Goal: Navigation & Orientation: Understand site structure

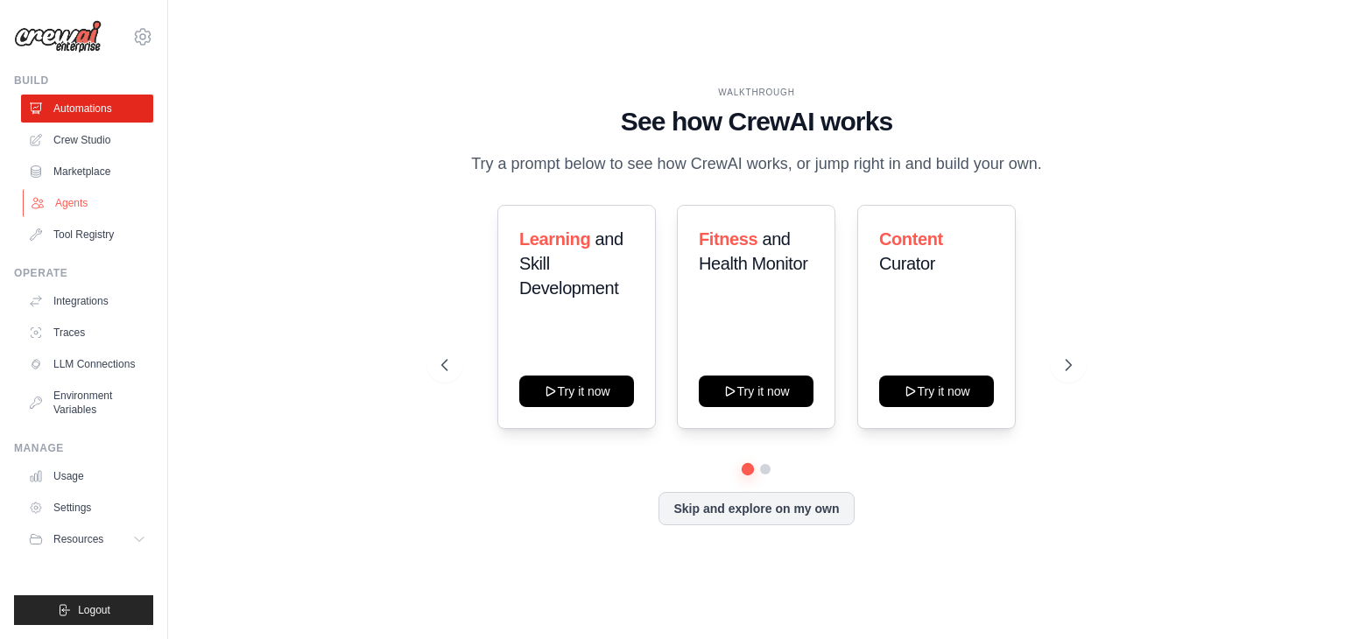
click at [70, 206] on link "Agents" at bounding box center [89, 203] width 132 height 28
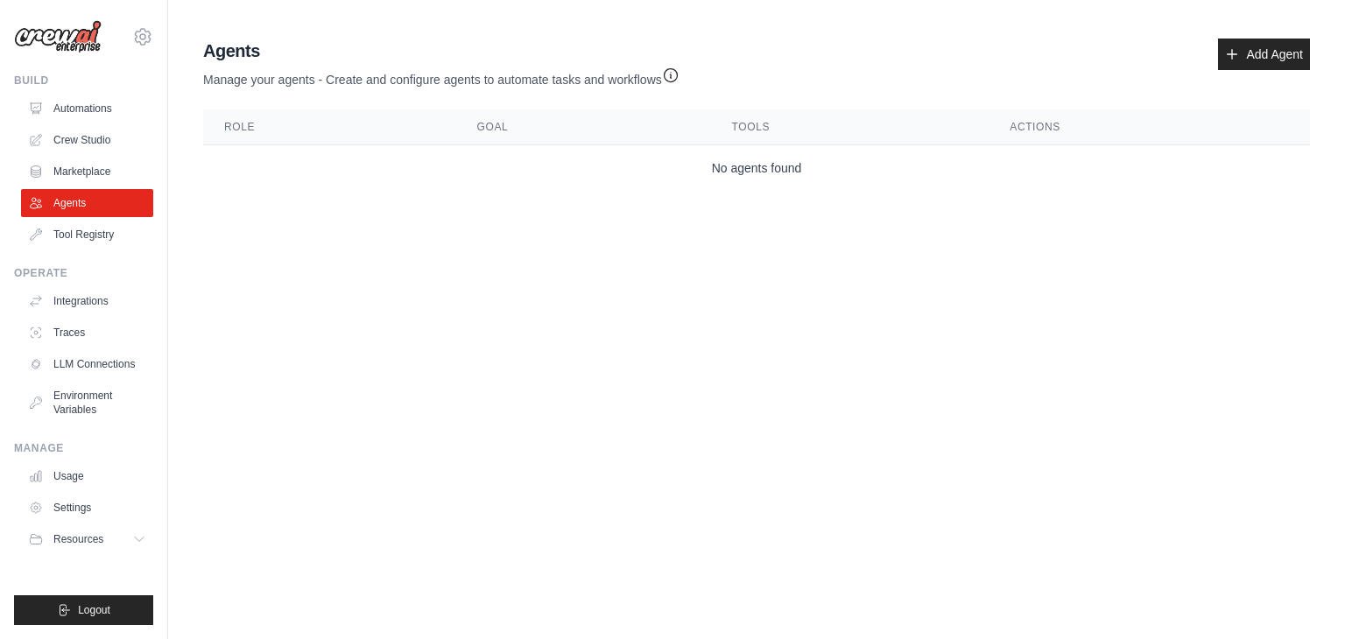
drag, startPoint x: 691, startPoint y: 170, endPoint x: 1118, endPoint y: 121, distance: 429.3
click at [1118, 121] on table "Role Goal Tools Actions No agents found" at bounding box center [756, 149] width 1107 height 81
click at [80, 238] on link "Tool Registry" at bounding box center [89, 235] width 132 height 28
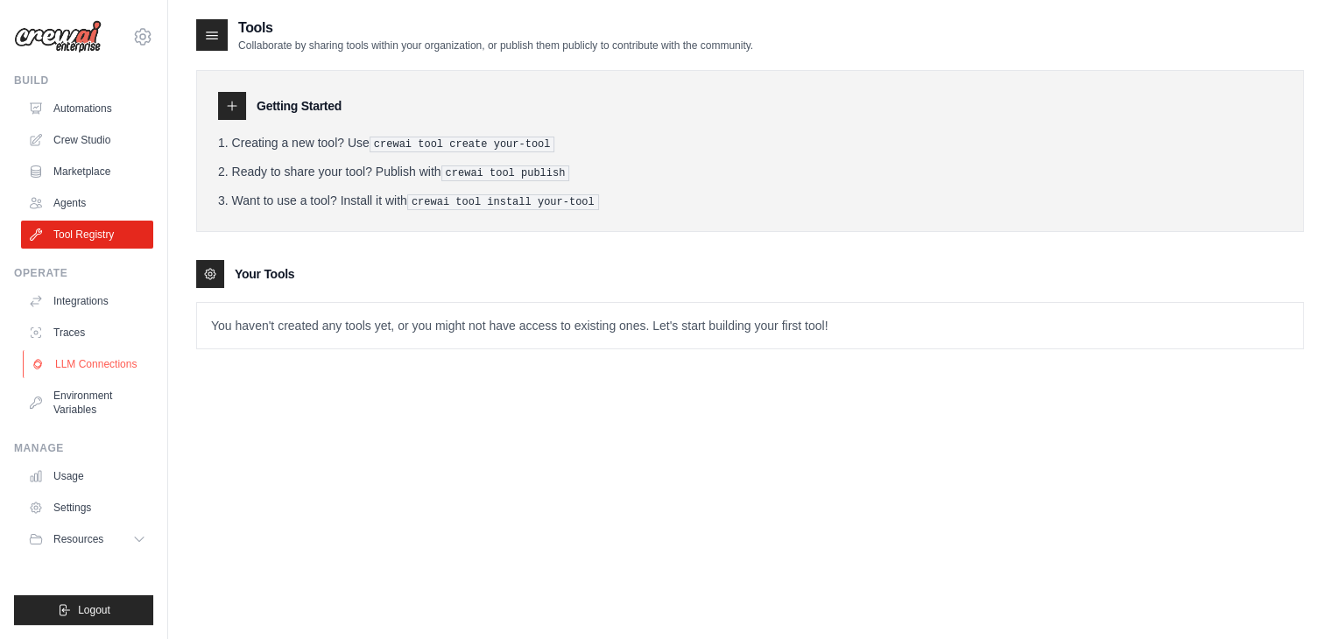
click at [67, 365] on link "LLM Connections" at bounding box center [89, 364] width 132 height 28
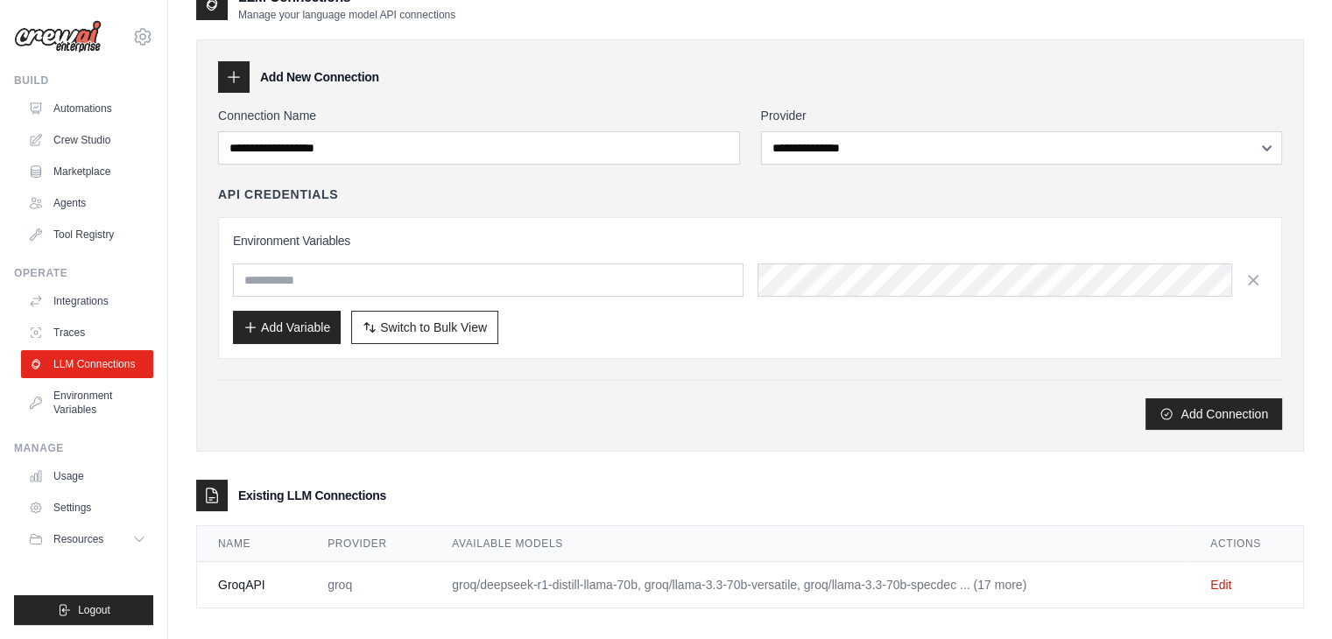
scroll to position [43, 0]
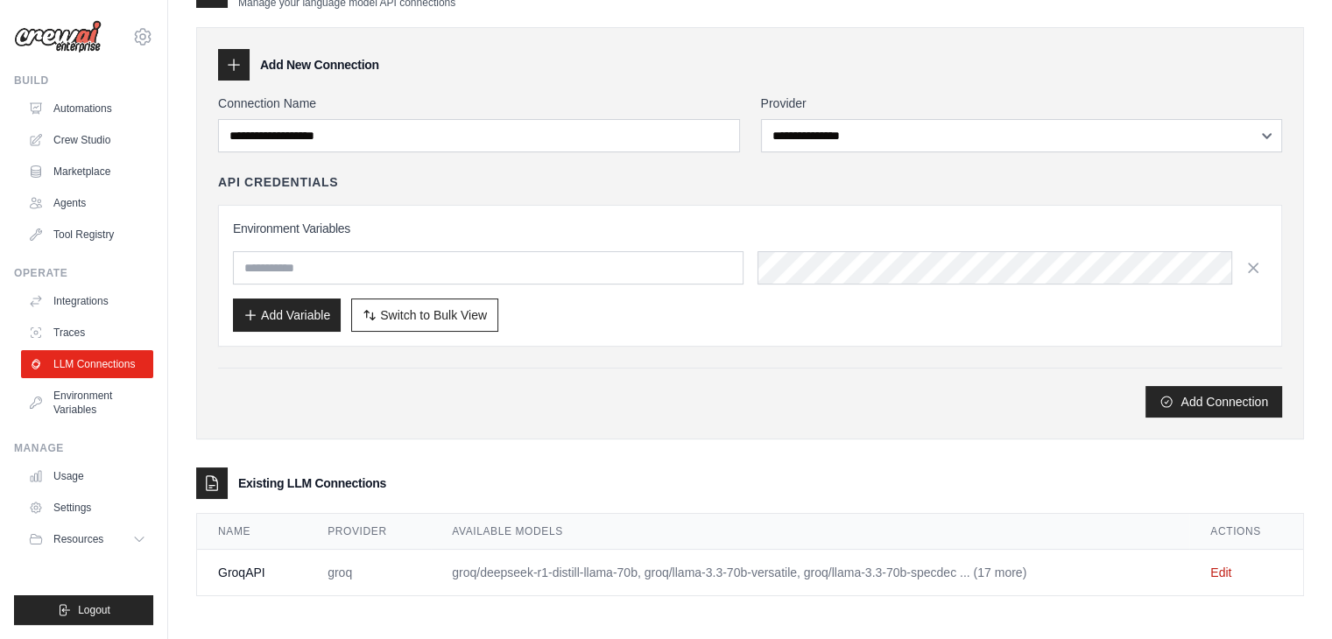
drag, startPoint x: 214, startPoint y: 563, endPoint x: 1090, endPoint y: 568, distance: 876.7
click at [1090, 568] on tr "GroqAPI groq groq/deepseek-r1-distill-llama-70b, groq/llama-3.3-70b-versatile, …" at bounding box center [750, 573] width 1106 height 46
click at [892, 568] on td "groq/deepseek-r1-distill-llama-70b, groq/llama-3.3-70b-versatile, groq/llama-3.…" at bounding box center [810, 573] width 758 height 46
click at [1017, 575] on td "groq/deepseek-r1-distill-llama-70b, groq/llama-3.3-70b-versatile, groq/llama-3.…" at bounding box center [810, 573] width 758 height 46
click at [67, 294] on link "Integrations" at bounding box center [89, 301] width 132 height 28
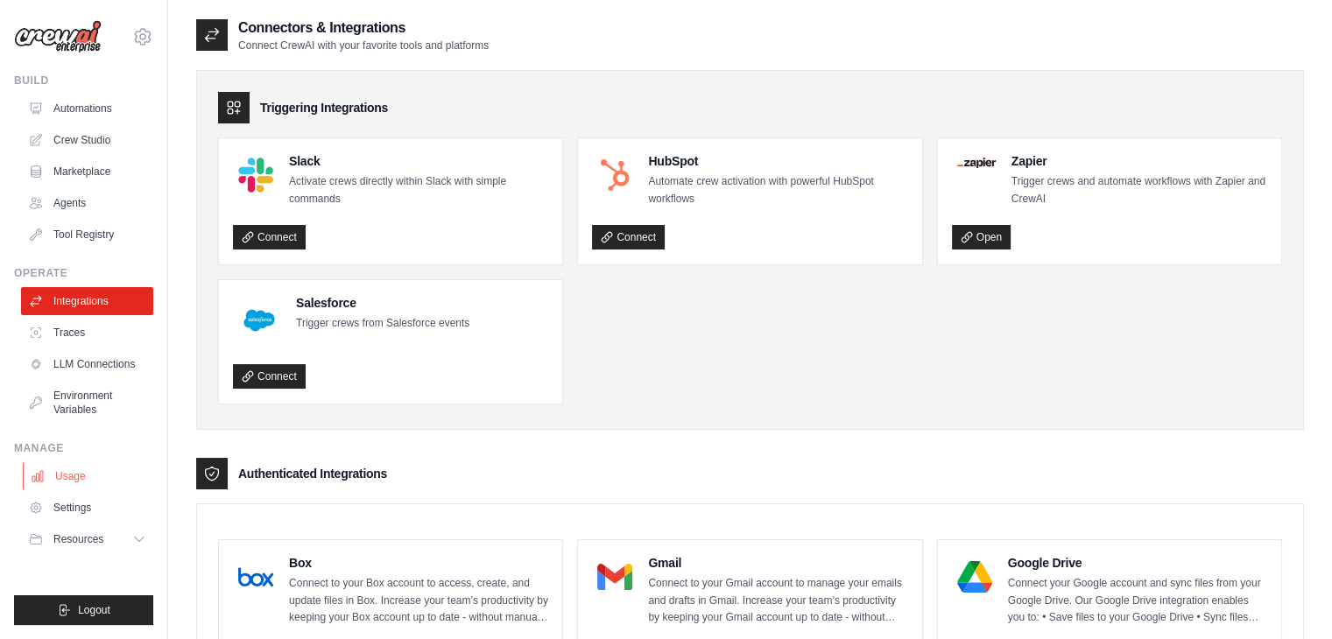
click at [81, 468] on link "Usage" at bounding box center [89, 476] width 132 height 28
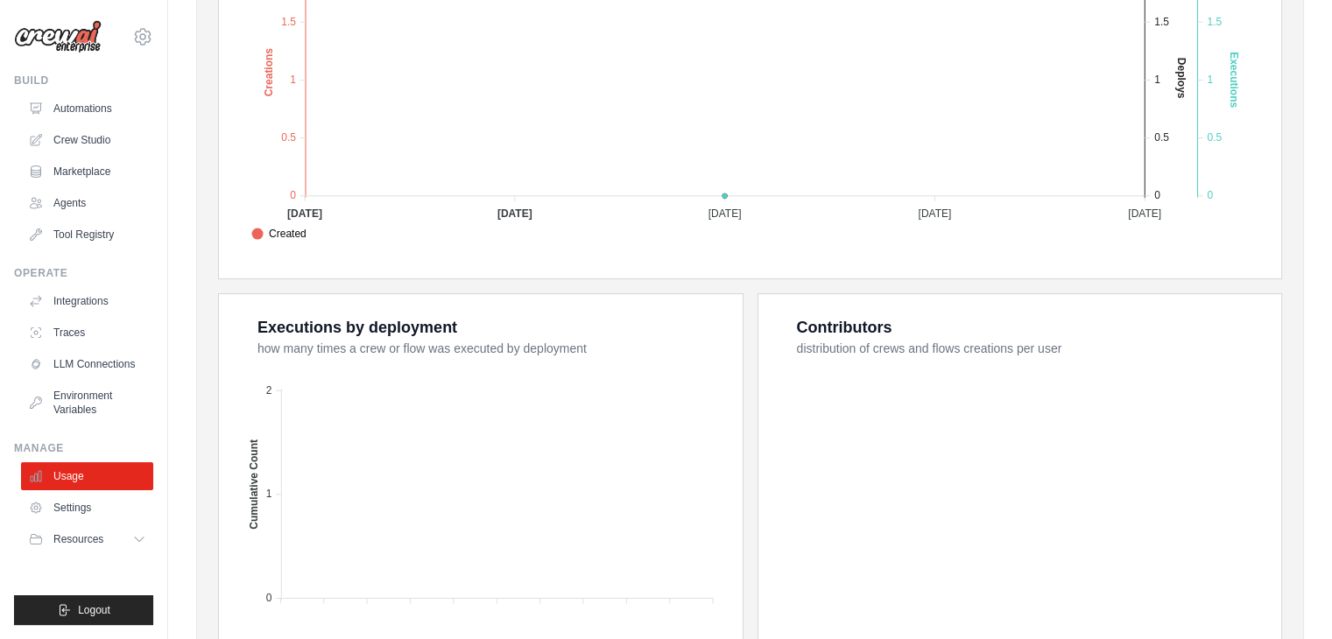
scroll to position [628, 0]
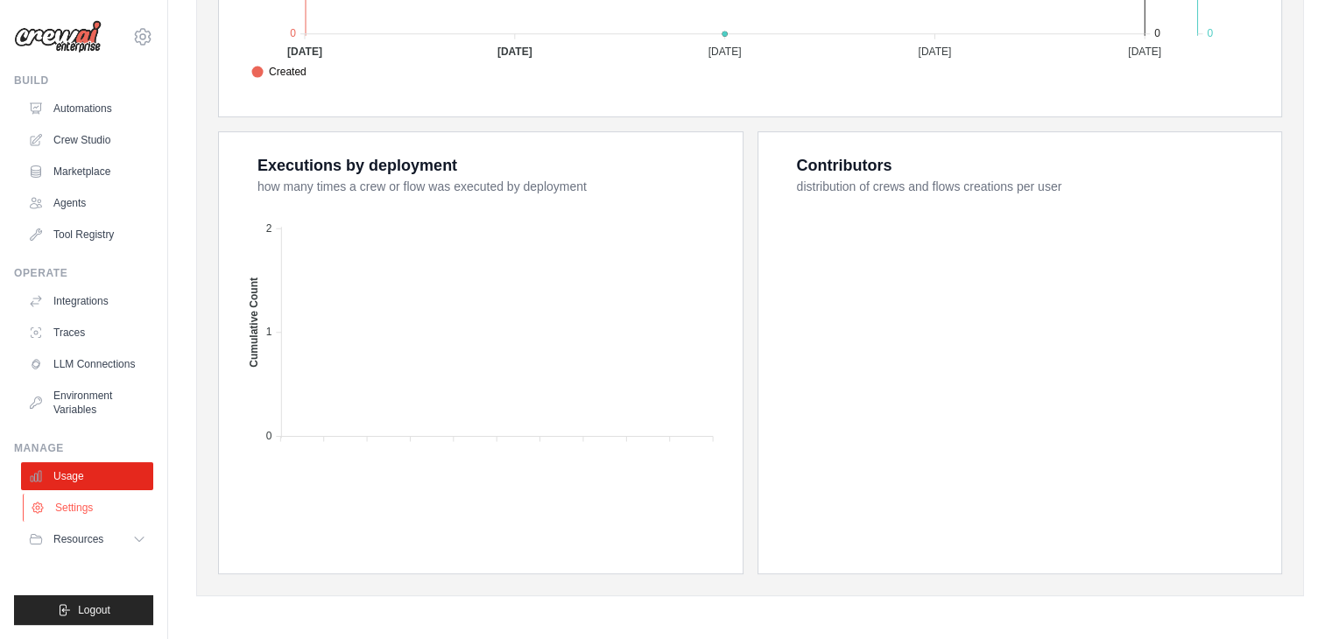
click at [78, 502] on link "Settings" at bounding box center [89, 508] width 132 height 28
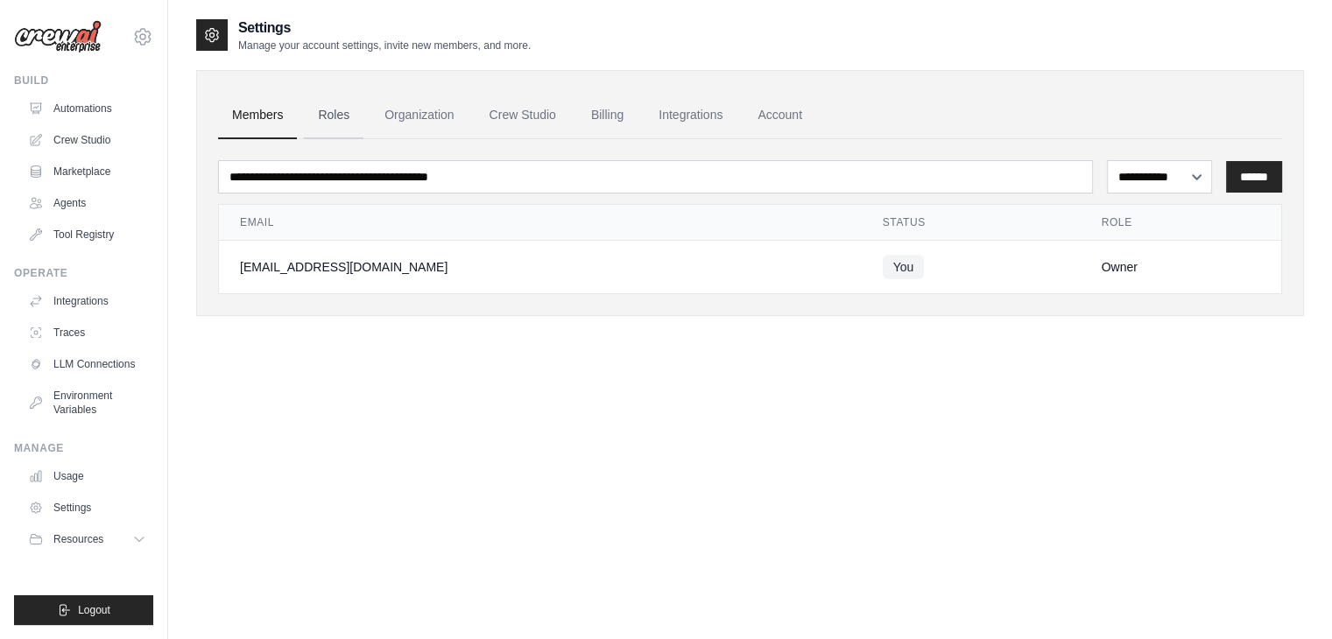
click at [323, 114] on link "Roles" at bounding box center [334, 115] width 60 height 47
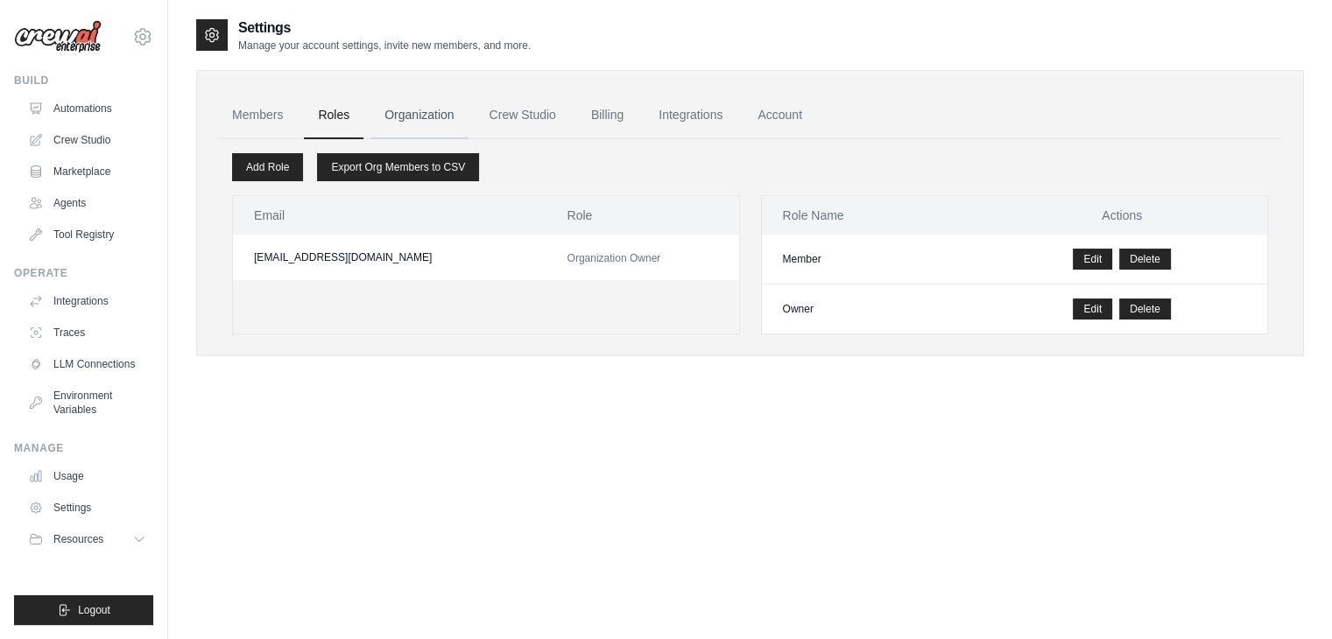
click at [420, 114] on link "Organization" at bounding box center [418, 115] width 97 height 47
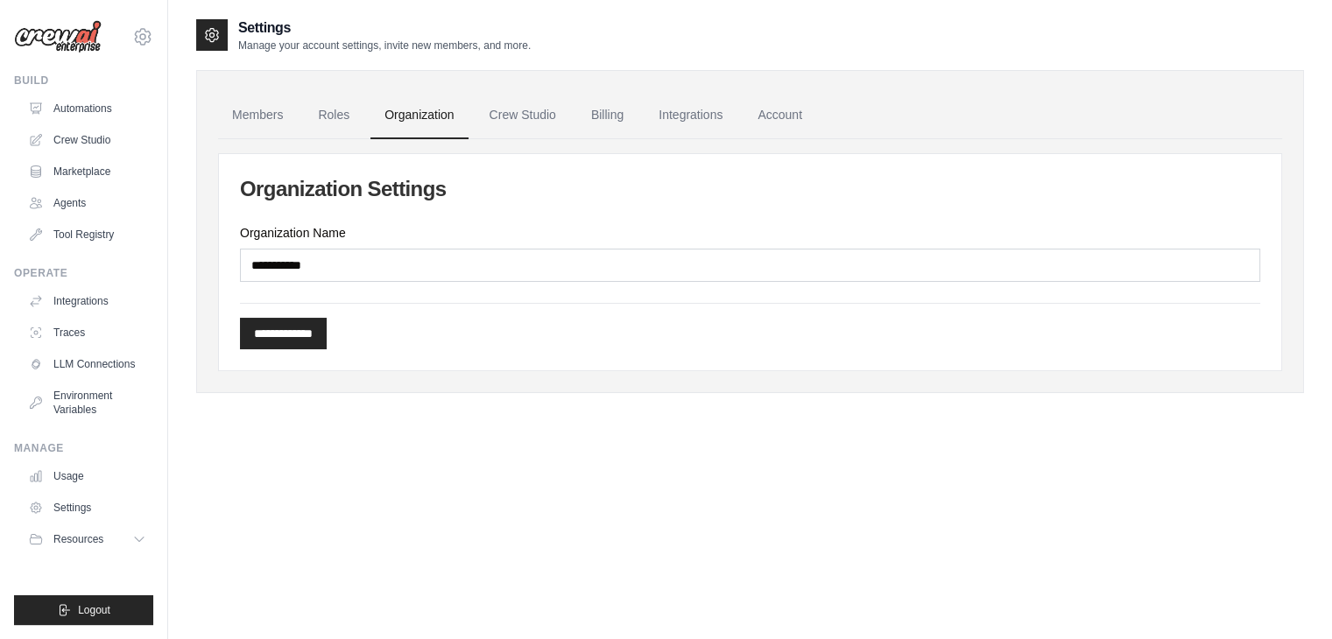
click at [462, 120] on link "Organization" at bounding box center [418, 115] width 97 height 47
drag, startPoint x: 503, startPoint y: 118, endPoint x: 511, endPoint y: 116, distance: 8.9
click at [511, 116] on link "Crew Studio" at bounding box center [523, 115] width 95 height 47
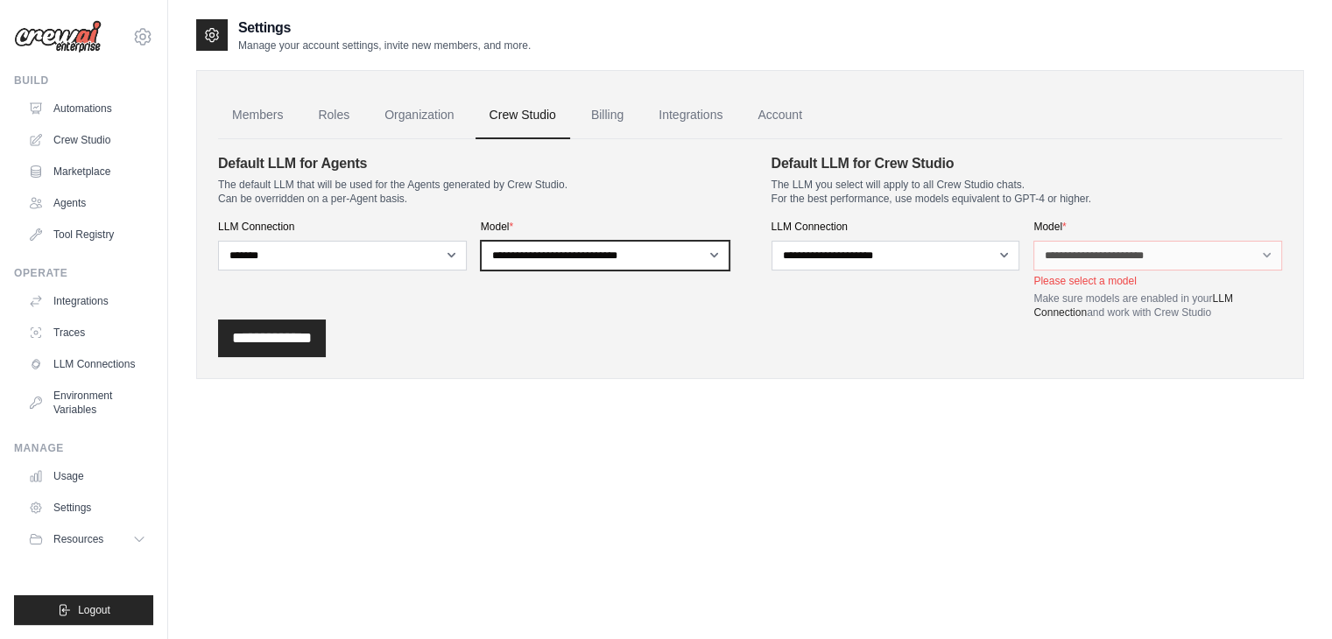
click at [715, 250] on select "**********" at bounding box center [605, 256] width 249 height 30
click at [481, 241] on select "**********" at bounding box center [605, 256] width 249 height 30
click at [771, 116] on link "Account" at bounding box center [780, 115] width 73 height 47
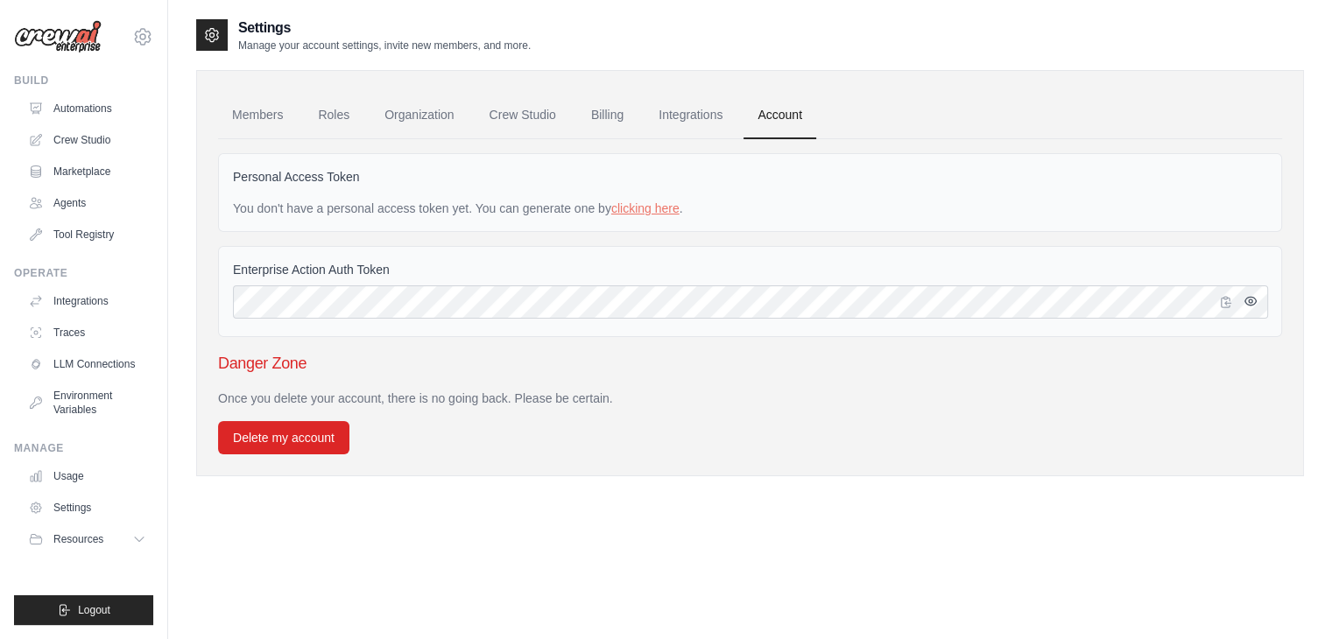
click at [1249, 300] on icon "button" at bounding box center [1251, 302] width 4 height 4
click at [1248, 300] on icon "button" at bounding box center [1251, 301] width 14 height 14
click at [61, 116] on link "Automations" at bounding box center [89, 109] width 132 height 28
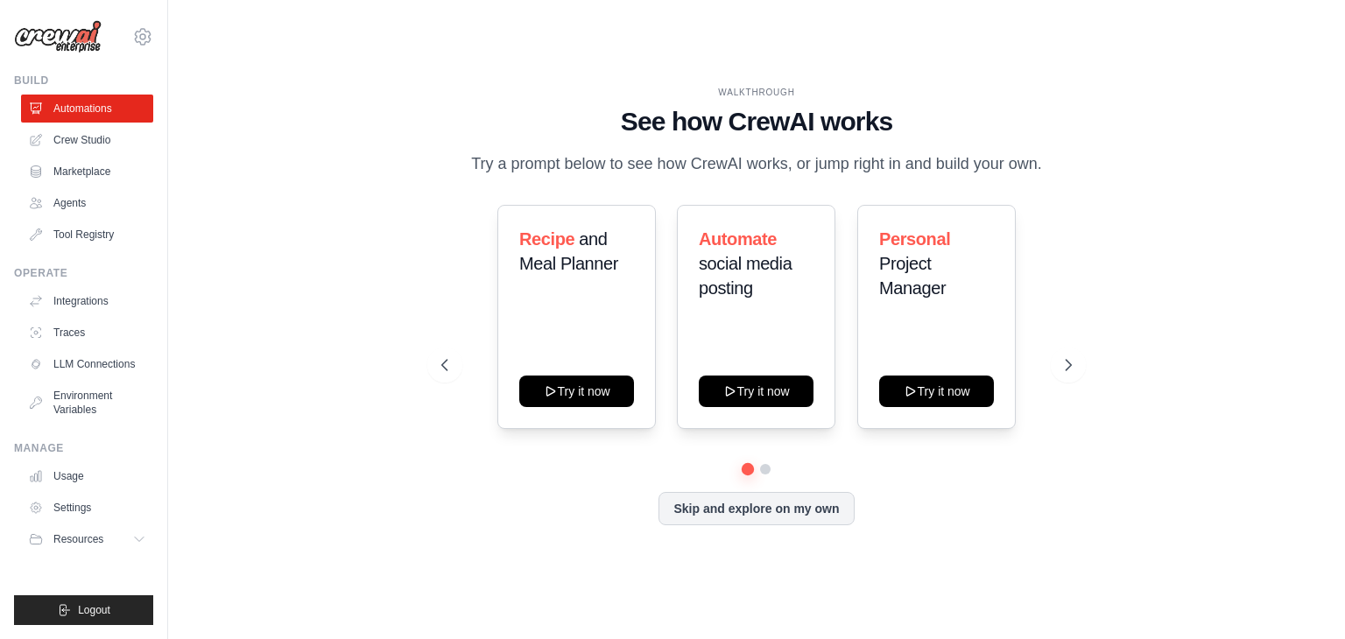
click at [126, 537] on button "Resources" at bounding box center [87, 540] width 132 height 28
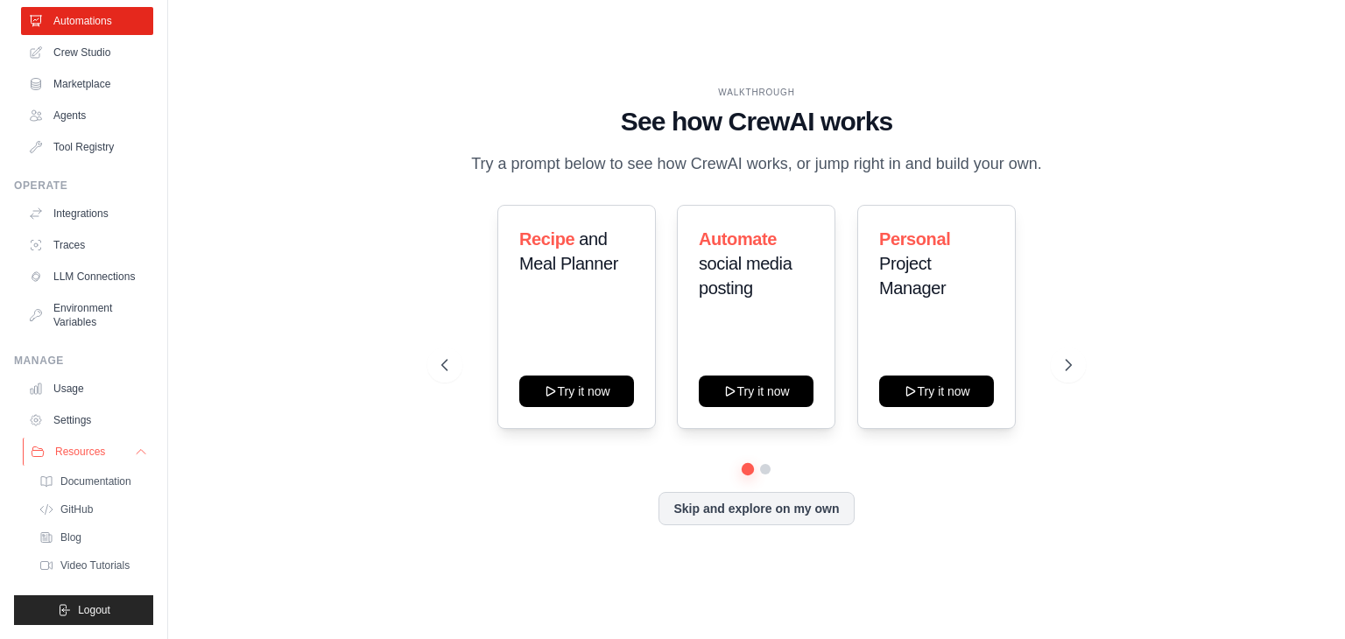
scroll to position [102, 0]
click at [104, 482] on span "Documentation" at bounding box center [97, 482] width 71 height 14
